Goal: Transaction & Acquisition: Purchase product/service

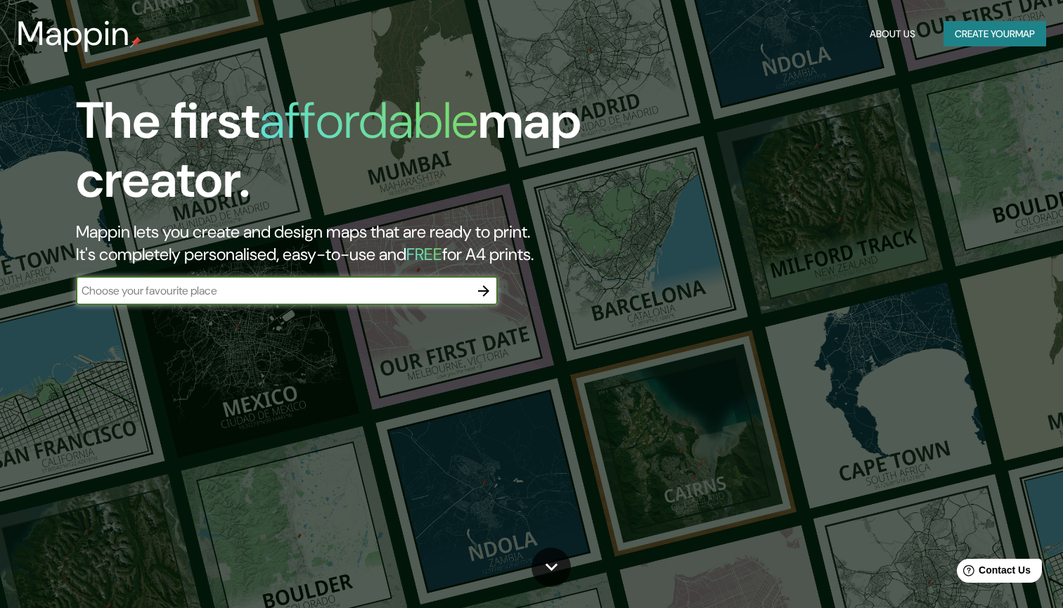
click at [228, 290] on input "text" at bounding box center [273, 291] width 394 height 16
type input "arras"
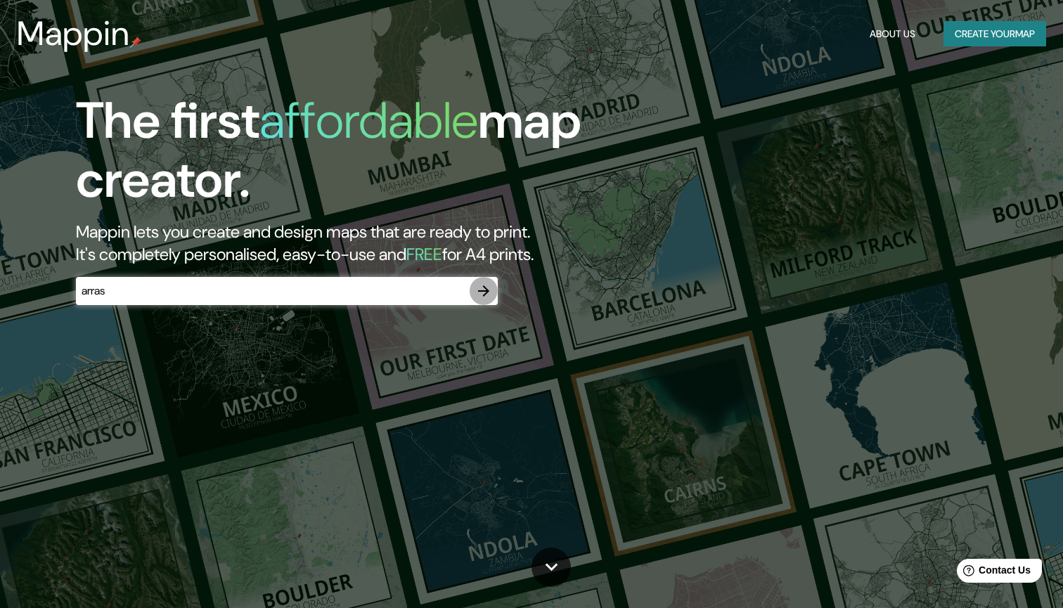
click at [486, 286] on icon "button" at bounding box center [483, 291] width 17 height 17
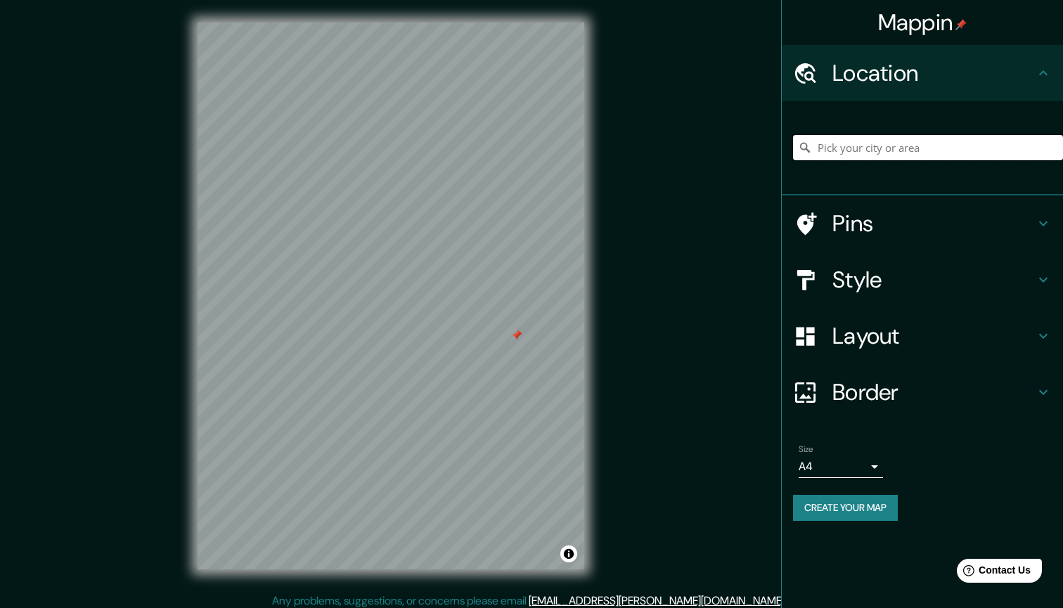
click at [850, 142] on input "Pick your city or area" at bounding box center [928, 147] width 270 height 25
click at [835, 153] on input "Arras, Pas-de-Calais, France" at bounding box center [928, 147] width 270 height 25
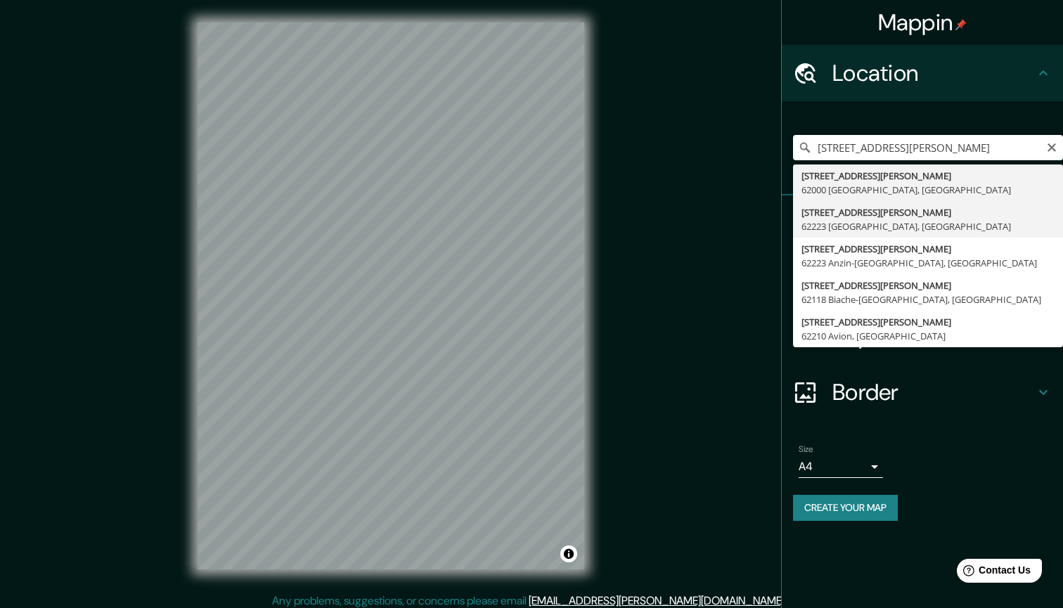
type input "34 Rue Georges Clemenceau, 62223 Saint-Laurent-Blangy, France"
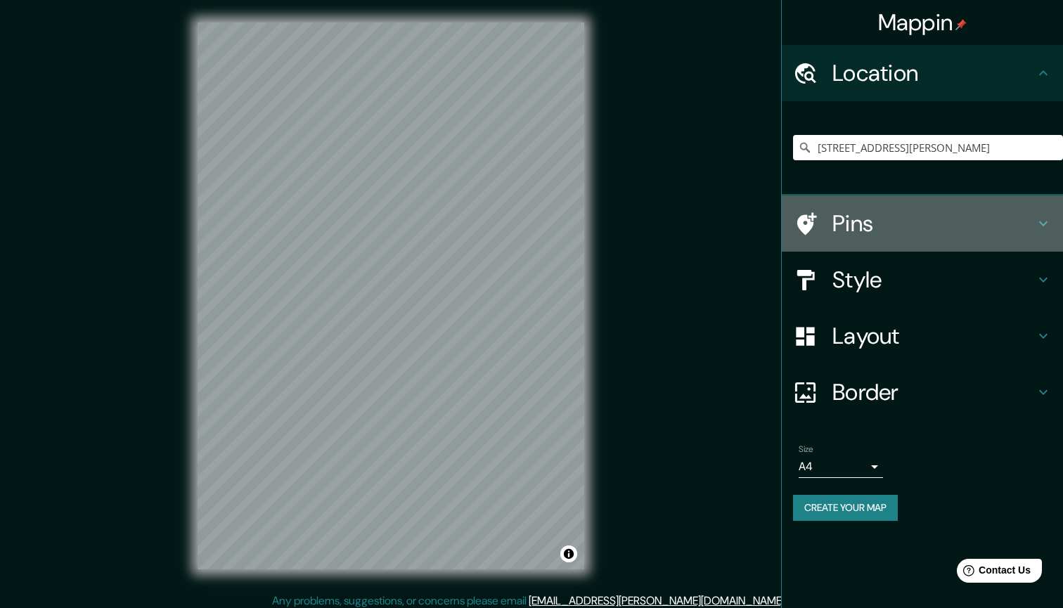
click at [839, 225] on h4 "Pins" at bounding box center [933, 223] width 202 height 28
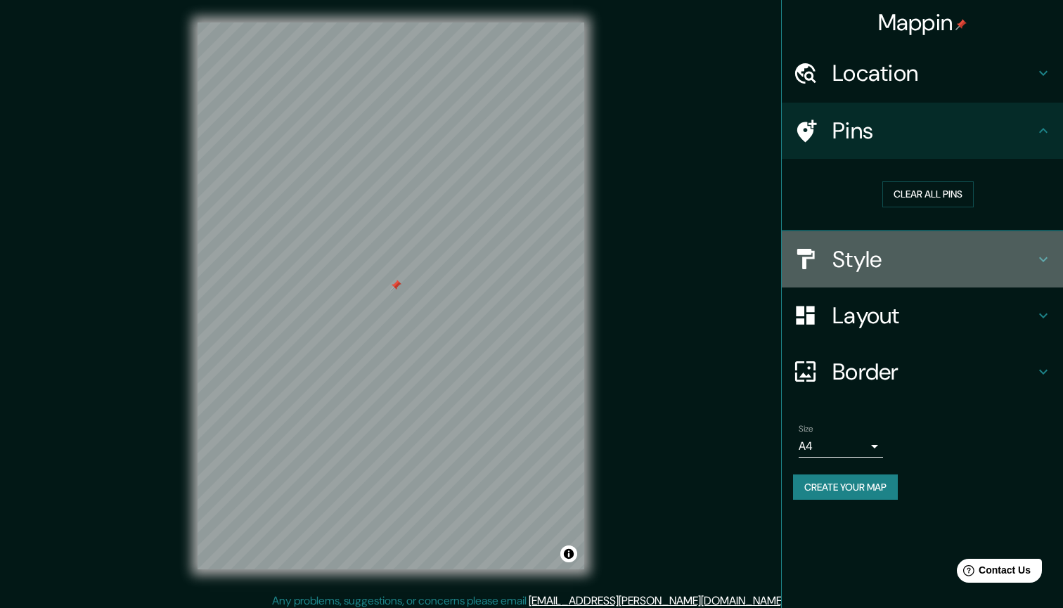
click at [918, 259] on h4 "Style" at bounding box center [933, 259] width 202 height 28
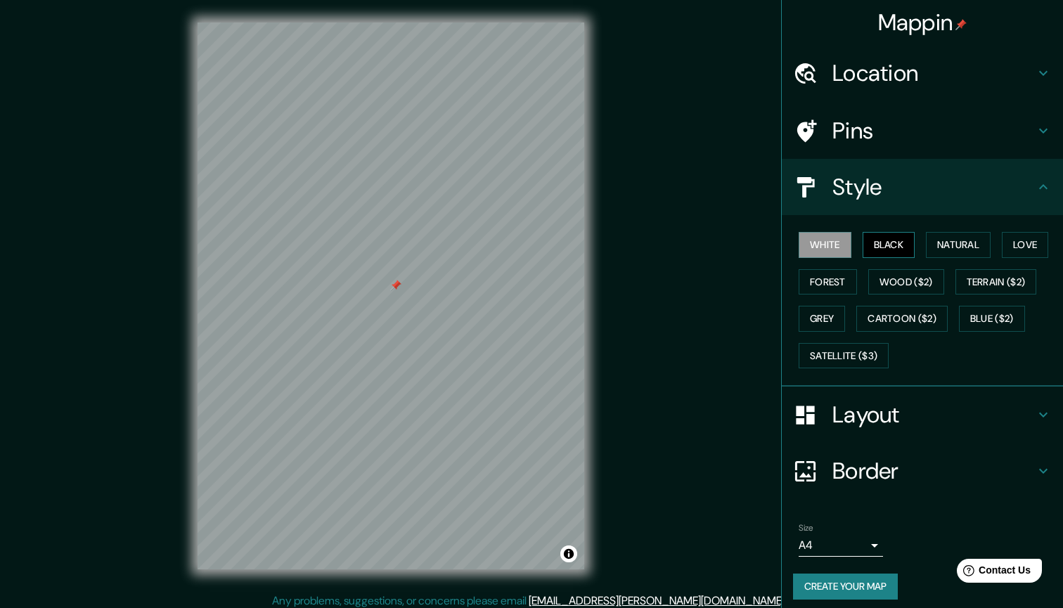
click at [895, 248] on button "Black" at bounding box center [888, 245] width 53 height 26
click at [947, 245] on button "Natural" at bounding box center [958, 245] width 65 height 26
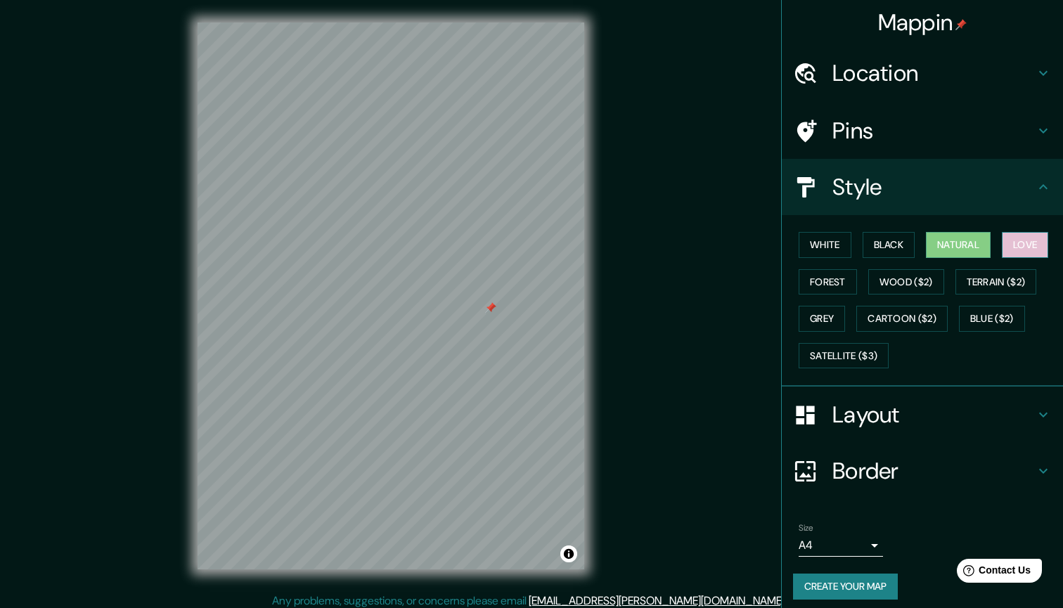
click at [1033, 250] on button "Love" at bounding box center [1024, 245] width 46 height 26
click at [807, 271] on button "Forest" at bounding box center [827, 282] width 58 height 26
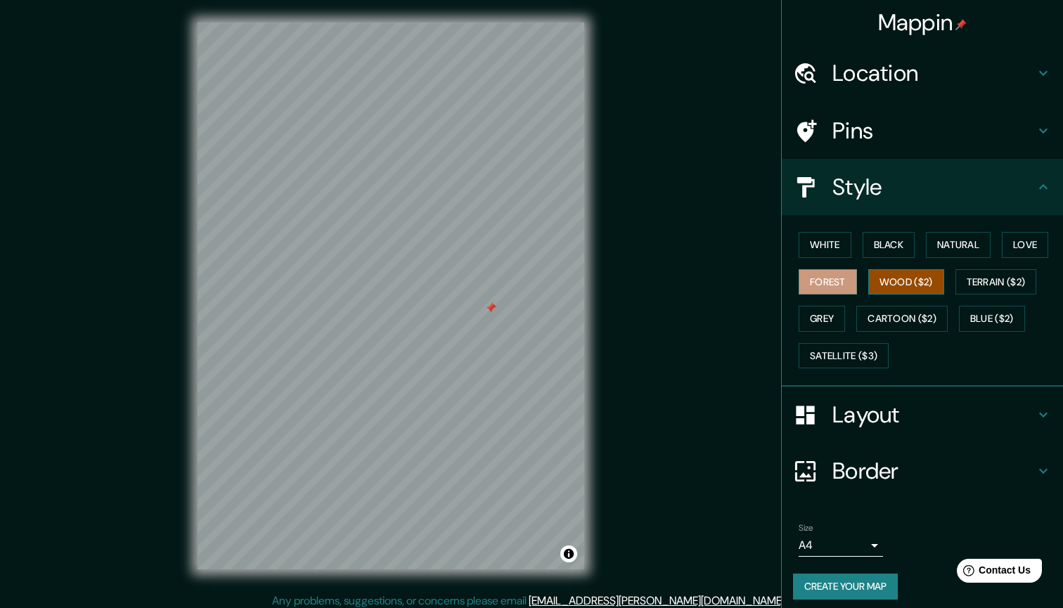
click at [902, 282] on button "Wood ($2)" at bounding box center [906, 282] width 76 height 26
click at [990, 285] on button "Terrain ($2)" at bounding box center [996, 282] width 82 height 26
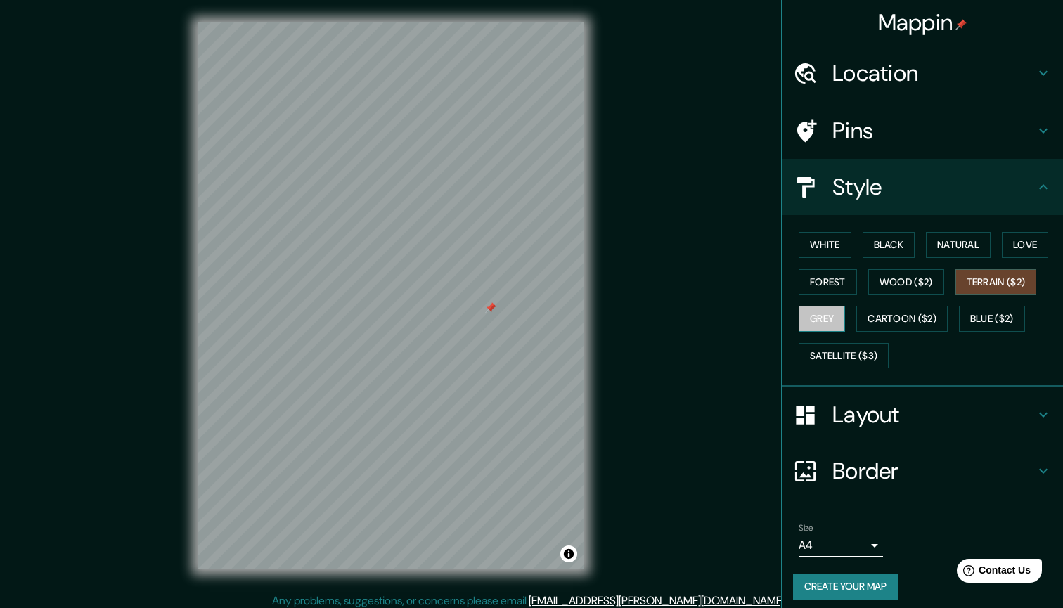
click at [826, 316] on button "Grey" at bounding box center [821, 319] width 46 height 26
click at [882, 320] on button "Cartoon ($2)" at bounding box center [901, 319] width 91 height 26
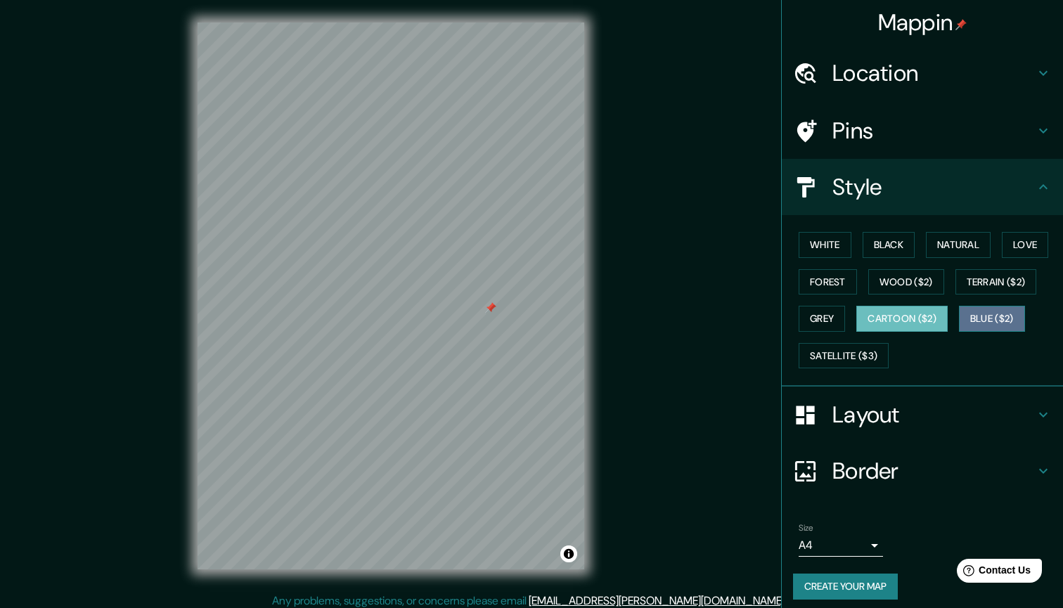
click at [1006, 315] on button "Blue ($2)" at bounding box center [992, 319] width 66 height 26
click at [890, 322] on button "Cartoon ($2)" at bounding box center [901, 319] width 91 height 26
click at [1016, 316] on button "Blue ($2)" at bounding box center [992, 319] width 66 height 26
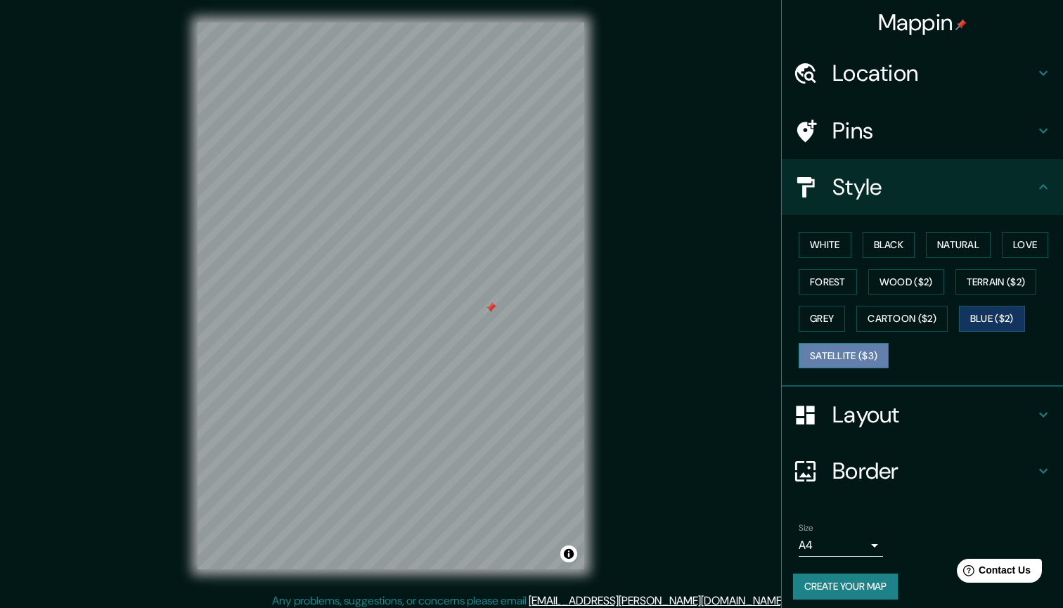
click at [825, 354] on button "Satellite ($3)" at bounding box center [843, 356] width 90 height 26
click at [841, 247] on button "White" at bounding box center [824, 245] width 53 height 26
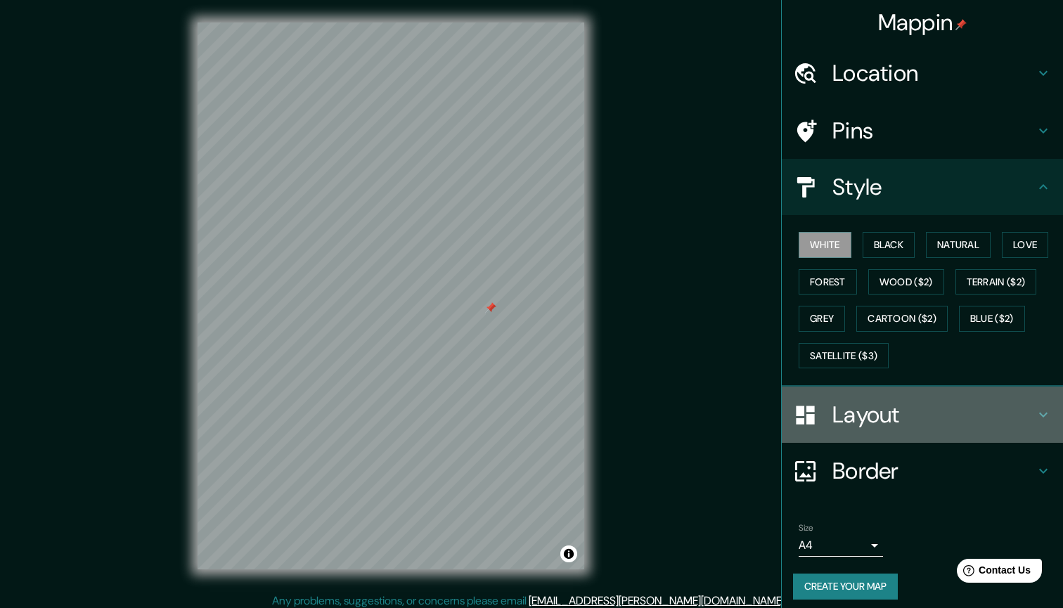
click at [845, 410] on h4 "Layout" at bounding box center [933, 415] width 202 height 28
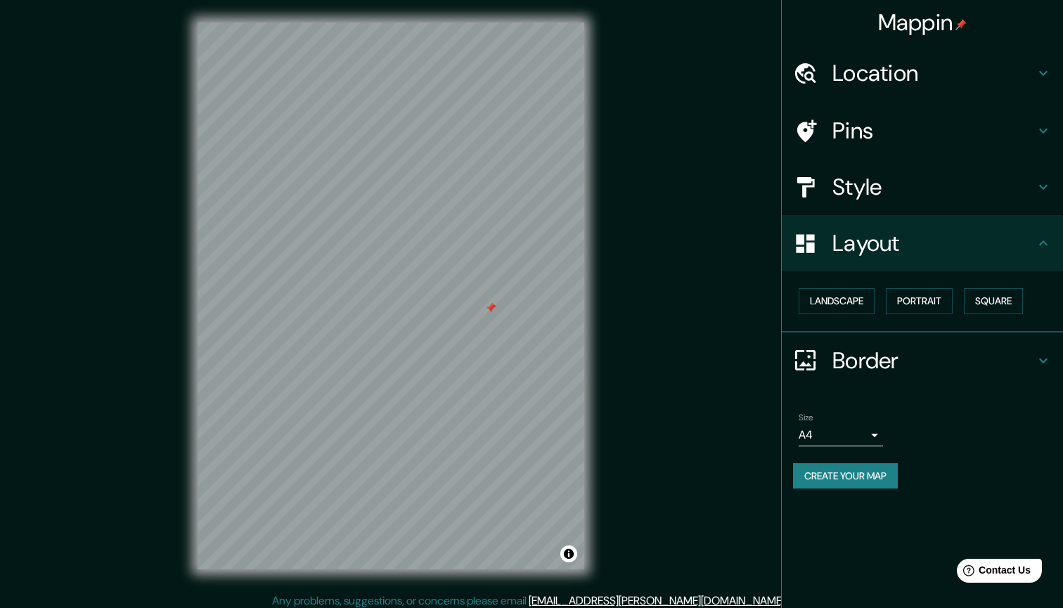
click at [876, 136] on h4 "Pins" at bounding box center [933, 131] width 202 height 28
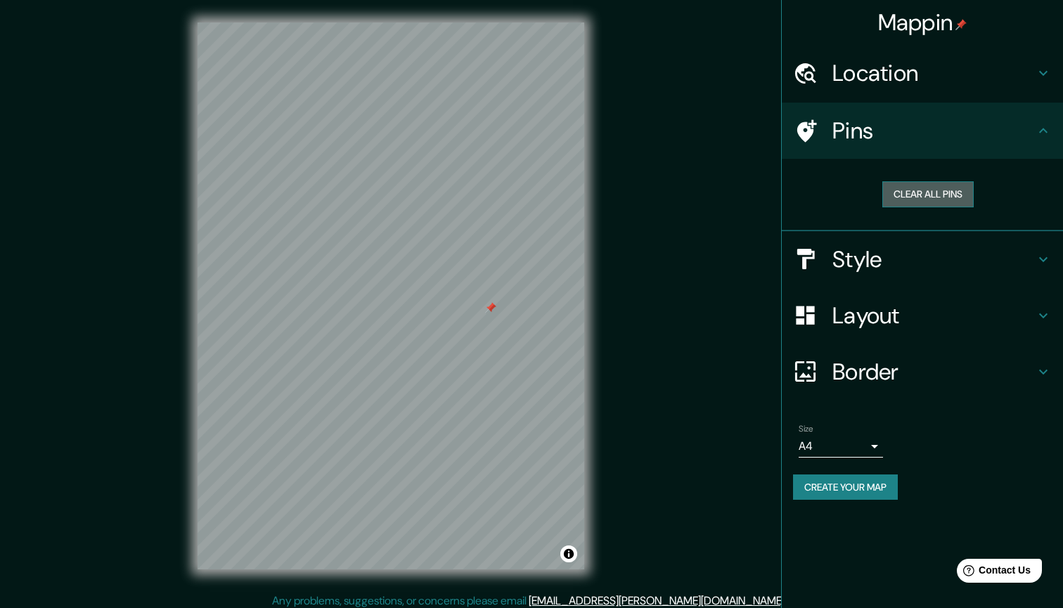
click at [928, 192] on button "Clear all pins" at bounding box center [927, 194] width 91 height 26
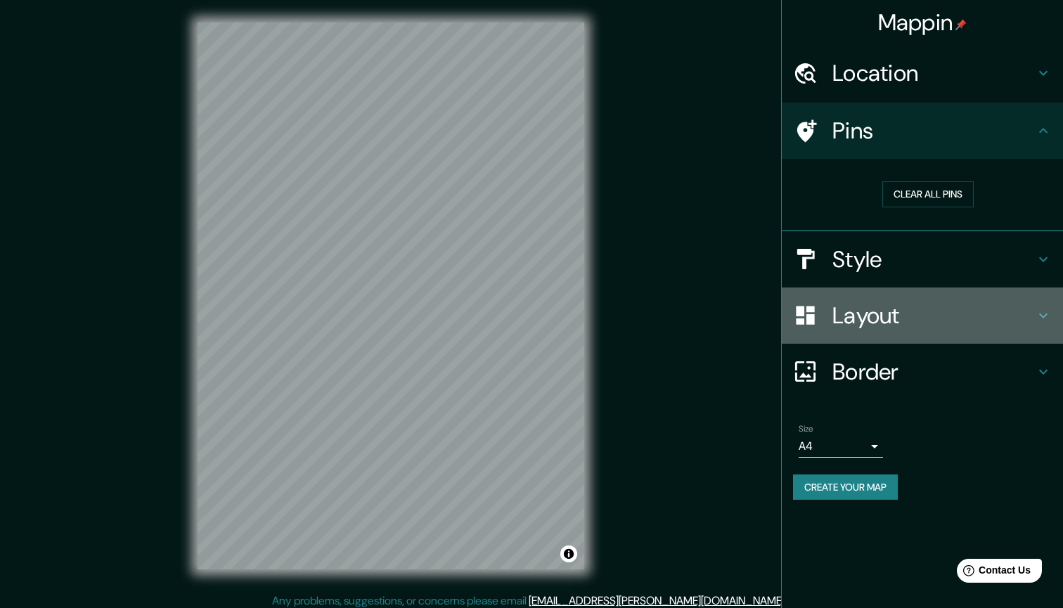
click at [876, 306] on h4 "Layout" at bounding box center [933, 315] width 202 height 28
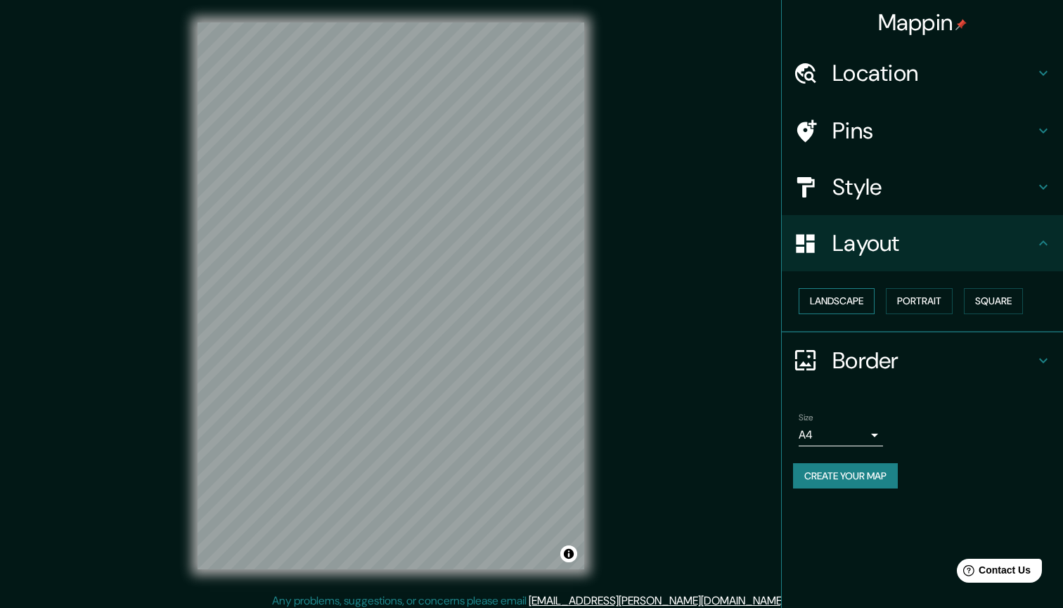
click at [857, 294] on button "Landscape" at bounding box center [836, 301] width 76 height 26
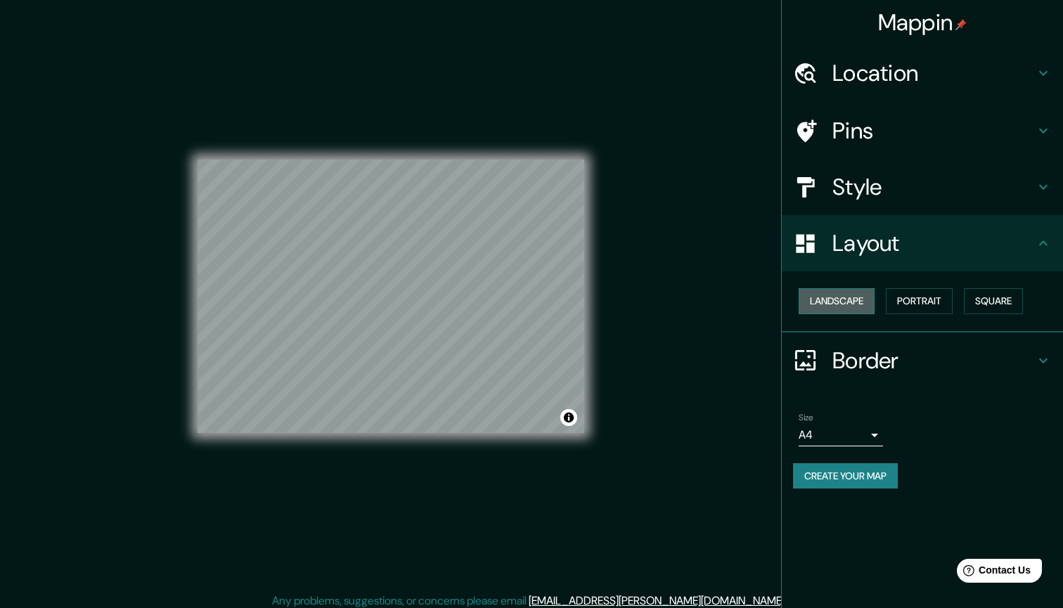
click at [857, 294] on button "Landscape" at bounding box center [836, 301] width 76 height 26
click at [935, 300] on button "Portrait" at bounding box center [919, 301] width 67 height 26
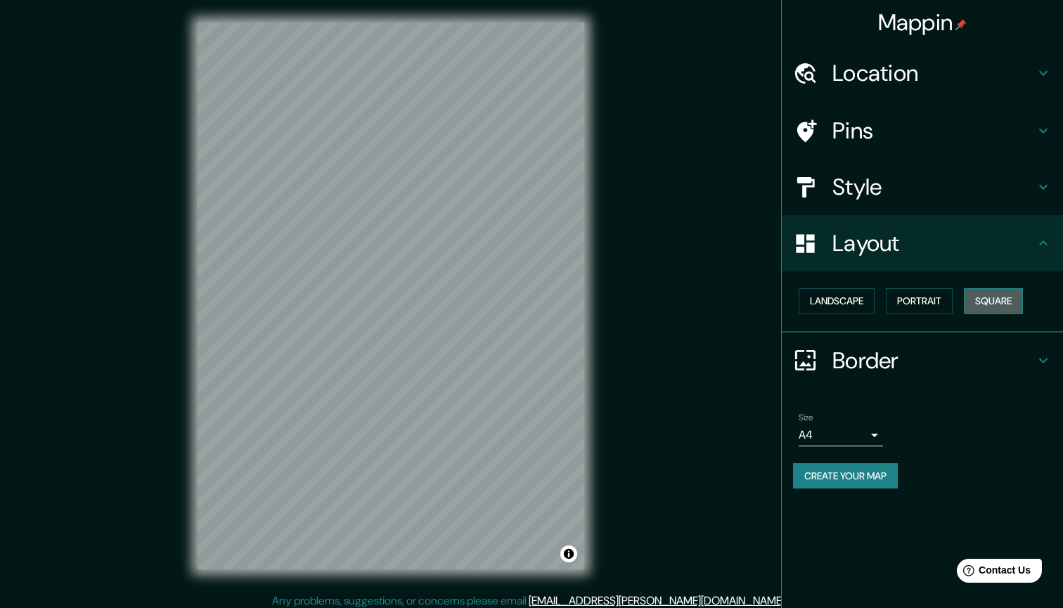
click at [1009, 297] on button "Square" at bounding box center [993, 301] width 59 height 26
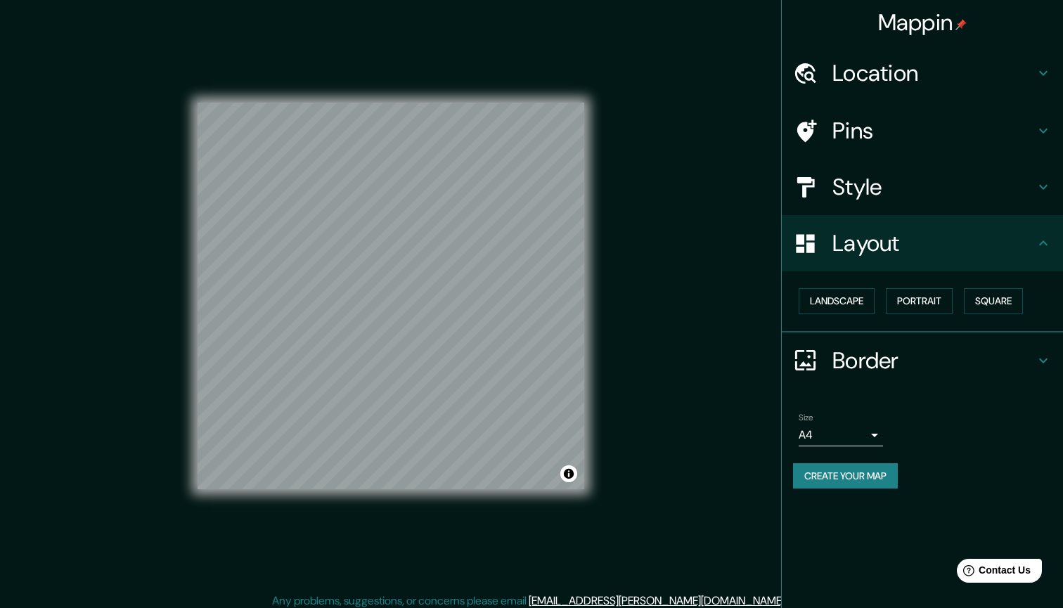
click at [961, 297] on div "Landscape Portrait Square" at bounding box center [928, 301] width 270 height 37
click at [933, 305] on button "Portrait" at bounding box center [919, 301] width 67 height 26
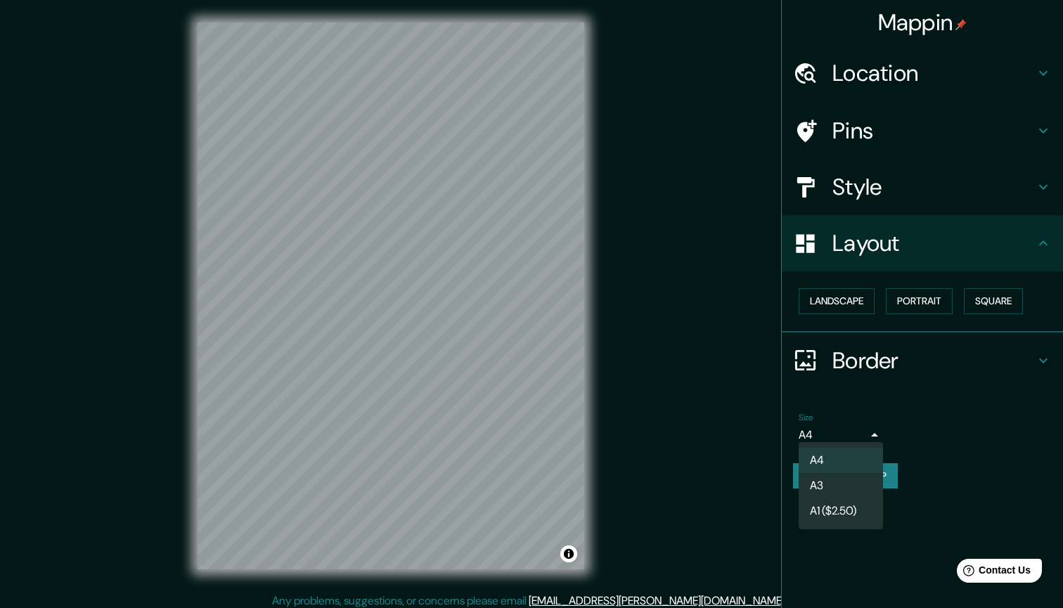
click at [860, 421] on body "Mappin Location 34 Rue Georges Clemenceau, 62223 Saint-Laurent-Blangy, France P…" at bounding box center [531, 304] width 1063 height 608
click at [846, 482] on li "A3" at bounding box center [840, 485] width 84 height 25
type input "a4"
click at [857, 471] on button "Create your map" at bounding box center [845, 476] width 105 height 26
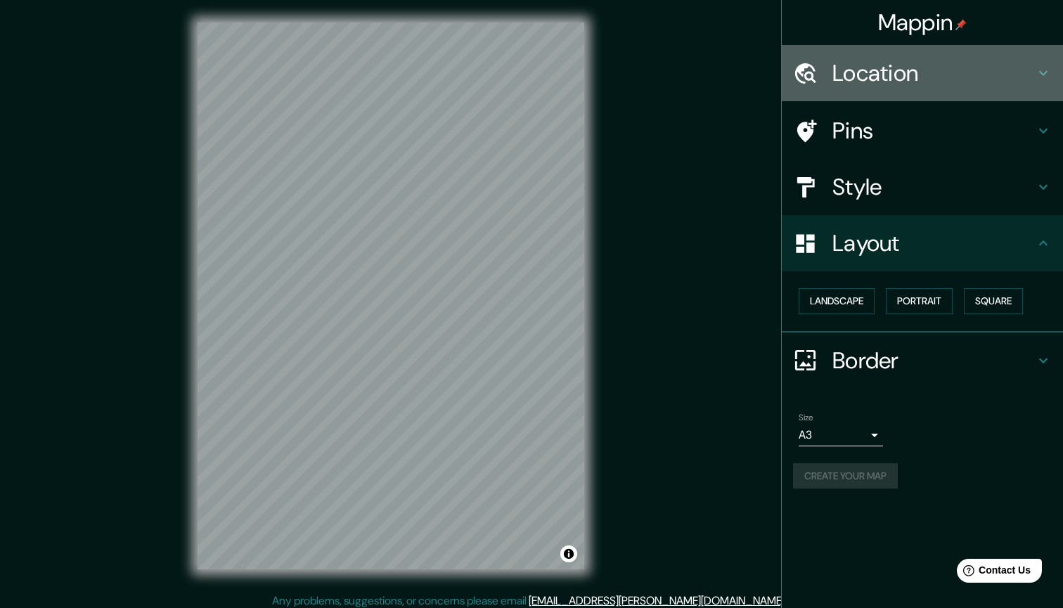
click at [874, 88] on div "Location" at bounding box center [922, 73] width 281 height 56
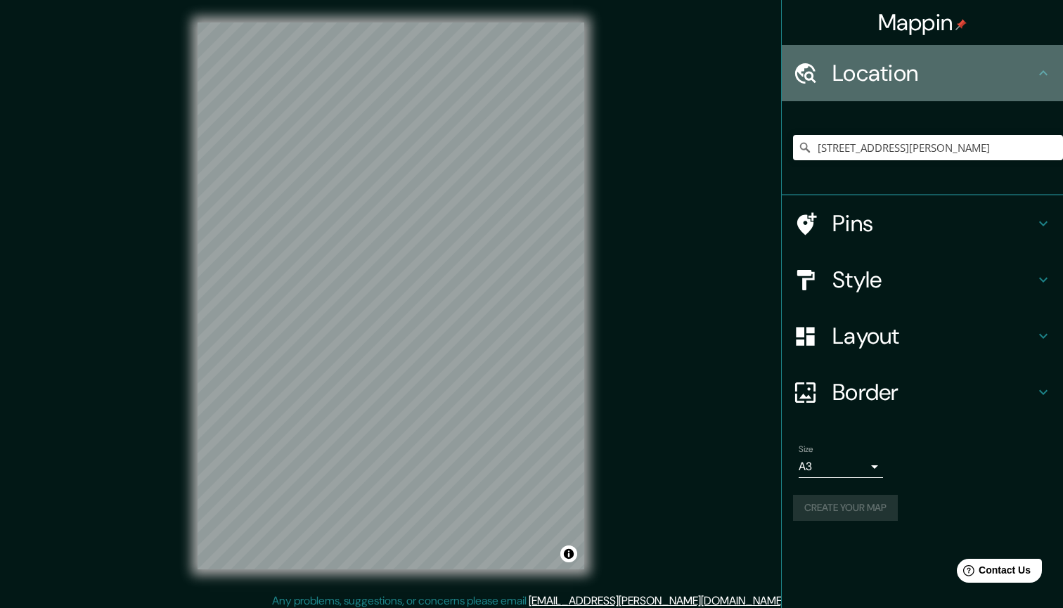
click at [880, 86] on h4 "Location" at bounding box center [933, 73] width 202 height 28
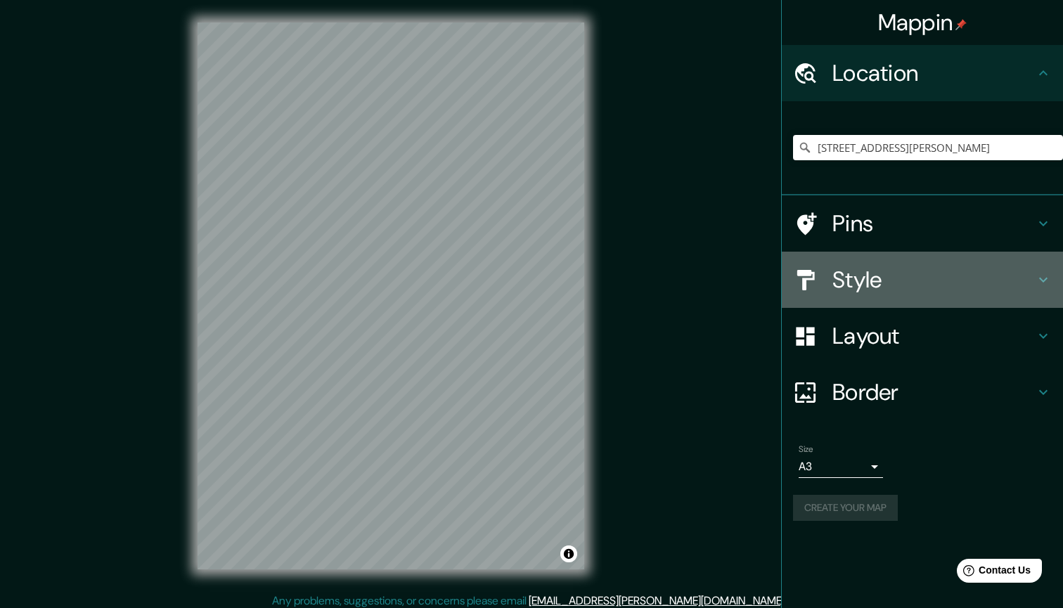
click at [862, 273] on h4 "Style" at bounding box center [933, 280] width 202 height 28
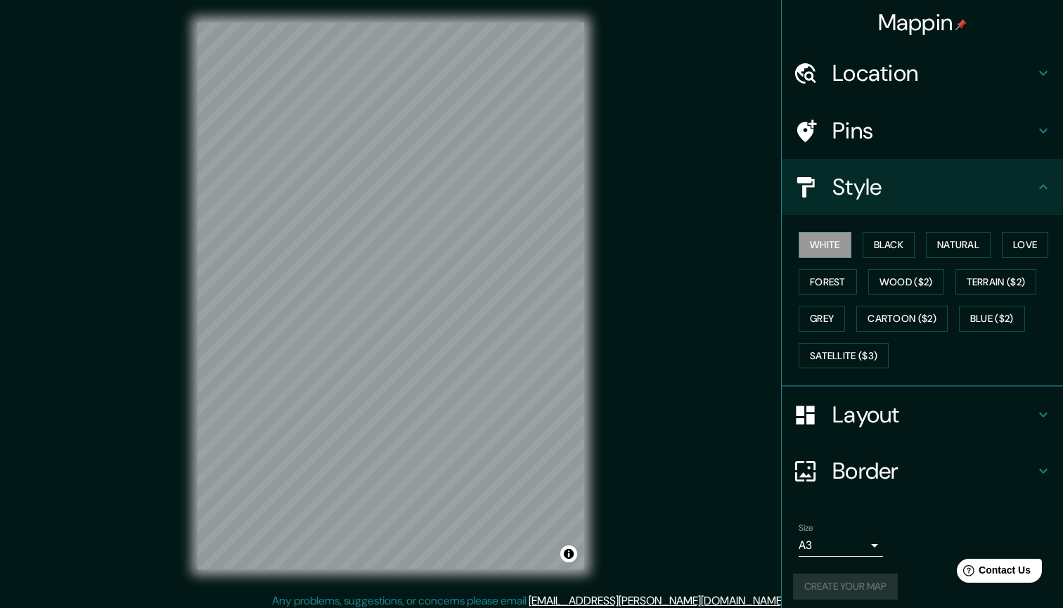
click at [879, 406] on h4 "Layout" at bounding box center [933, 415] width 202 height 28
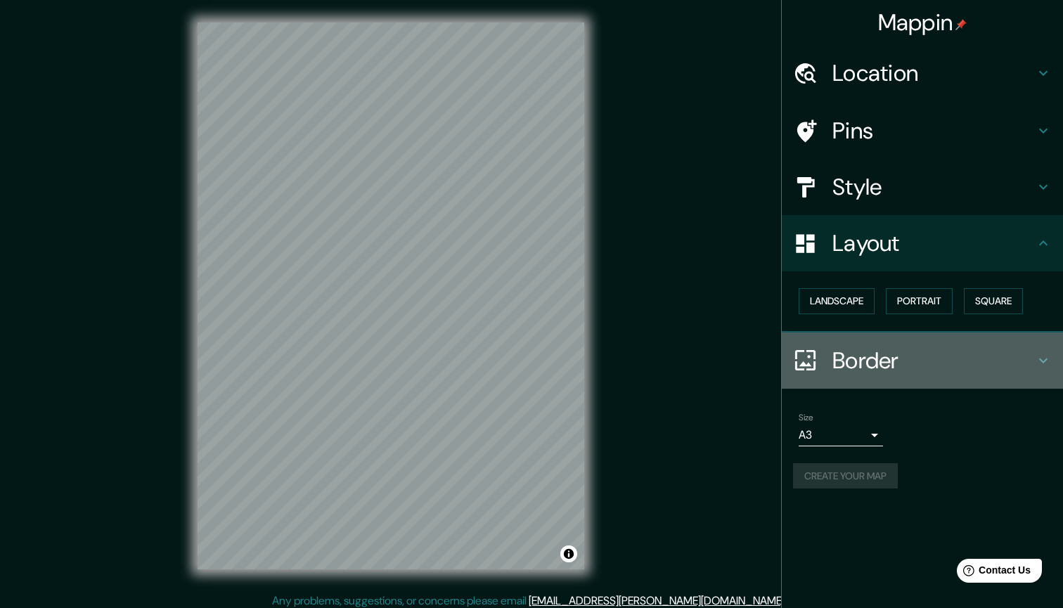
click at [879, 370] on h4 "Border" at bounding box center [933, 360] width 202 height 28
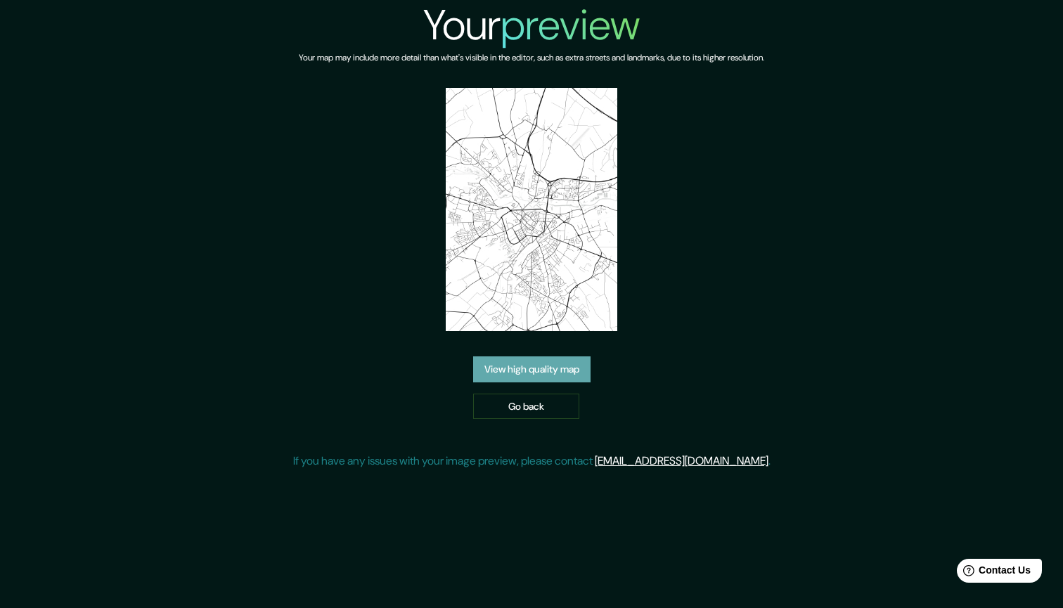
click at [548, 365] on link "View high quality map" at bounding box center [531, 369] width 117 height 26
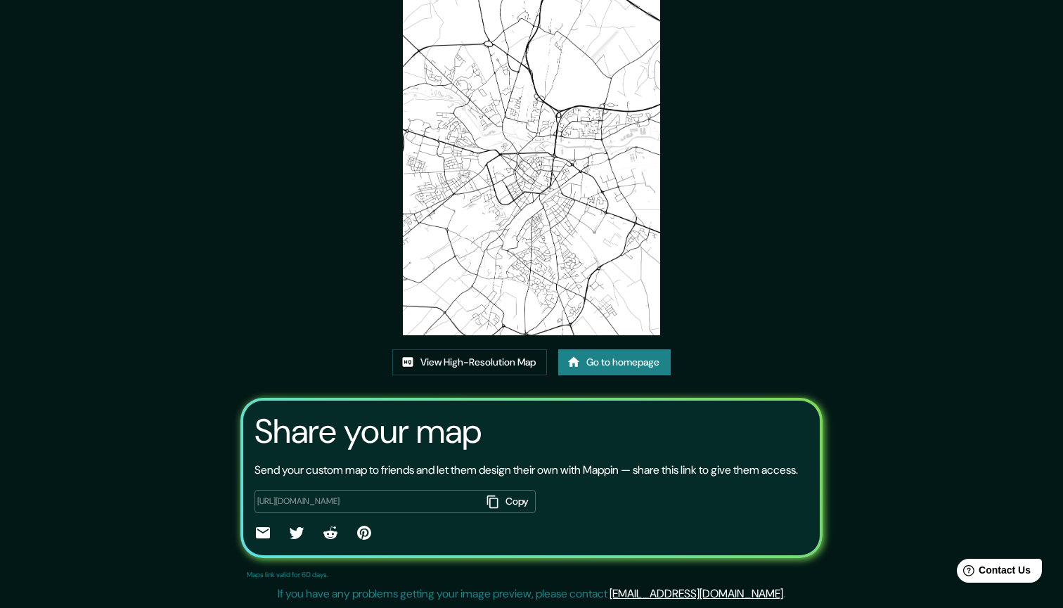
scroll to position [107, 0]
click at [505, 354] on link "View High-Resolution Map" at bounding box center [469, 362] width 155 height 26
